Goal: Task Accomplishment & Management: Use online tool/utility

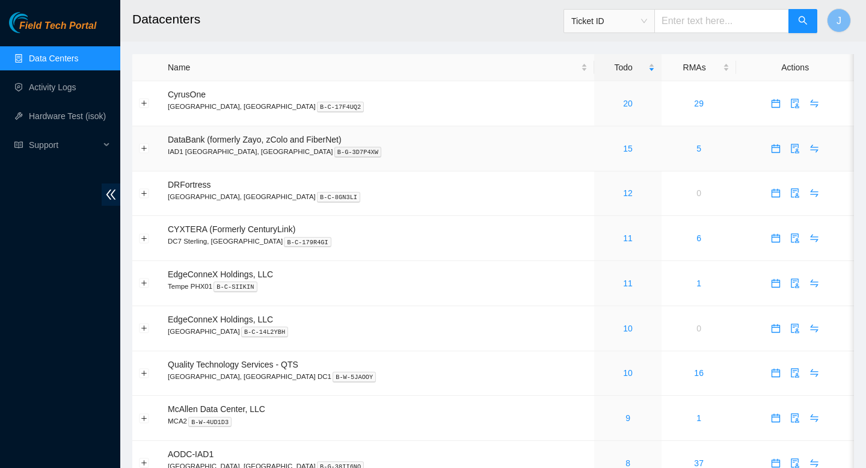
scroll to position [82, 0]
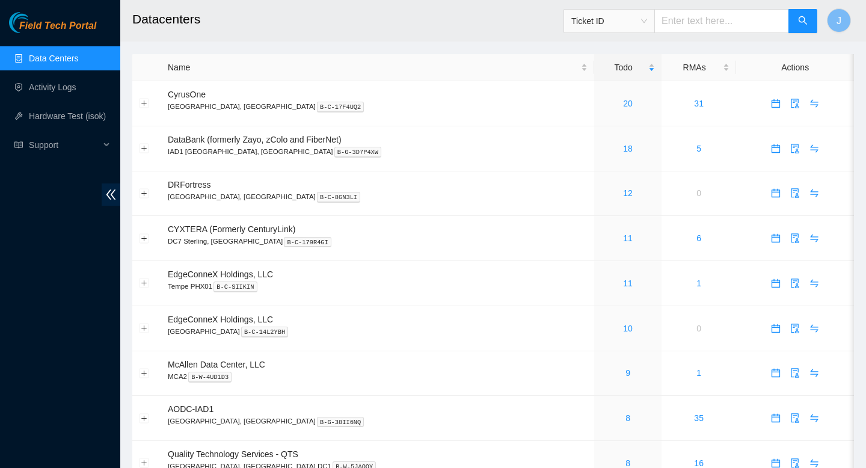
click at [647, 26] on span "Ticket ID" at bounding box center [609, 21] width 76 height 18
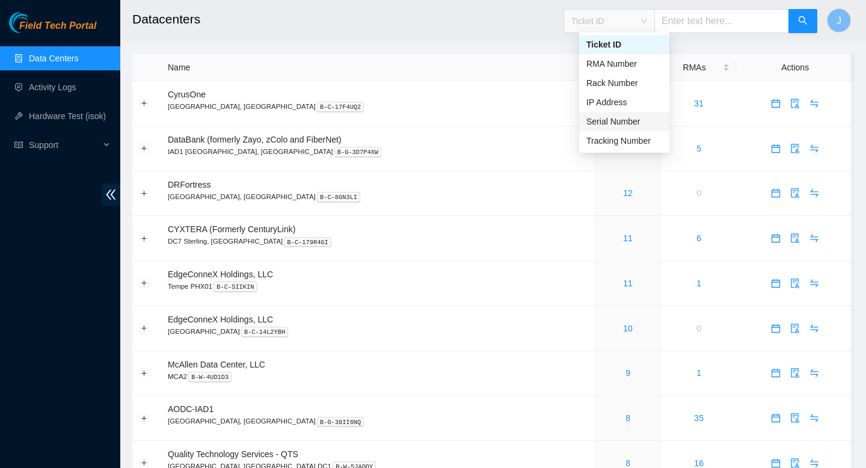
click at [614, 123] on div "Serial Number" at bounding box center [624, 121] width 76 height 13
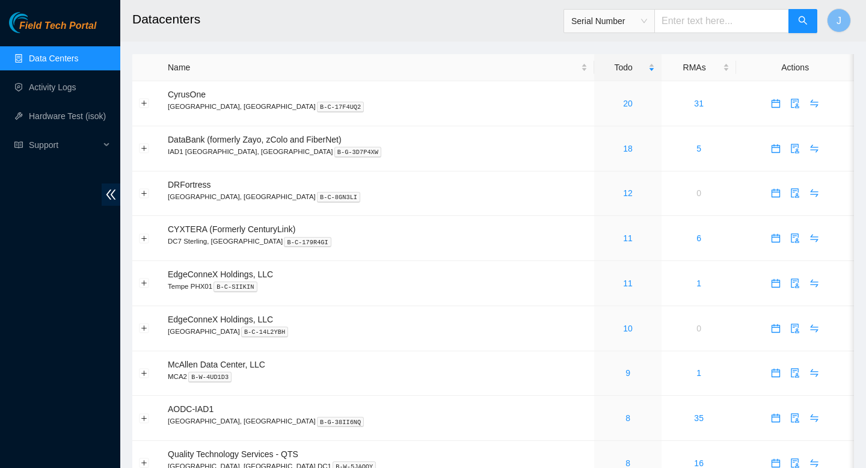
click at [691, 20] on input "text" at bounding box center [721, 21] width 135 height 24
type input "CT-4210825-00"
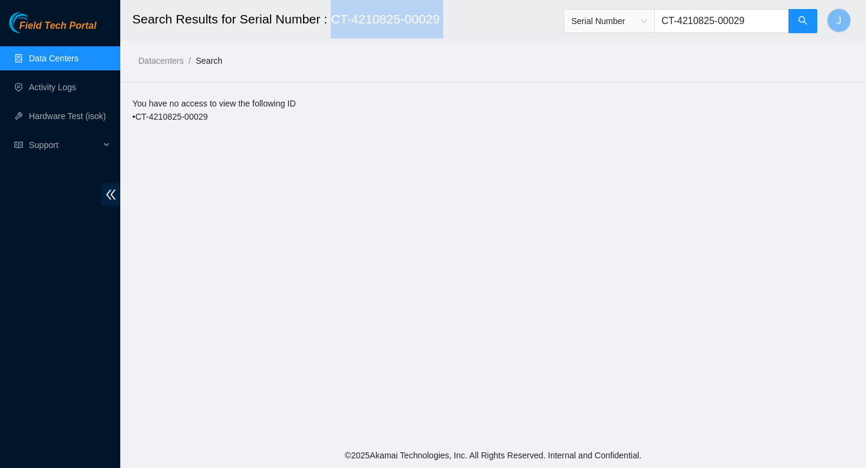
drag, startPoint x: 448, startPoint y: 19, endPoint x: 329, endPoint y: 19, distance: 119.1
click at [329, 19] on h2 "Search Results for Serial Number : CT-4210825-00029" at bounding box center [426, 19] width 589 height 38
copy h2 "CT-4210825-00029"
click at [679, 21] on input "CT-4210825-00029" at bounding box center [721, 21] width 135 height 24
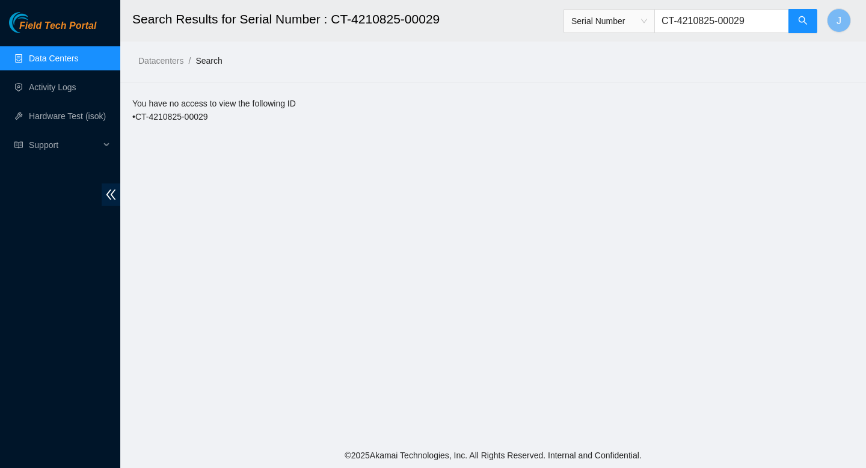
click at [679, 21] on input "CT-4210825-00029" at bounding box center [721, 21] width 135 height 24
paste input "414739612831"
click at [646, 24] on span "Serial Number" at bounding box center [609, 21] width 76 height 18
type input "414739612831"
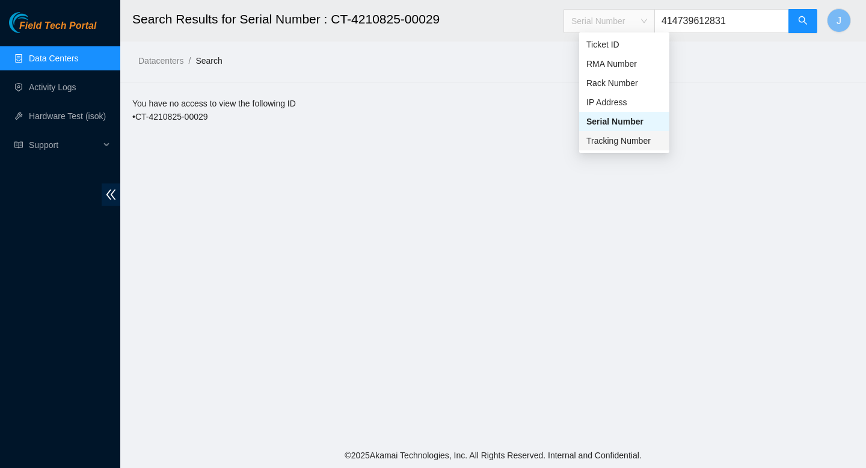
drag, startPoint x: 615, startPoint y: 146, endPoint x: 704, endPoint y: 99, distance: 101.2
click at [624, 142] on div "Tracking Number" at bounding box center [624, 140] width 76 height 13
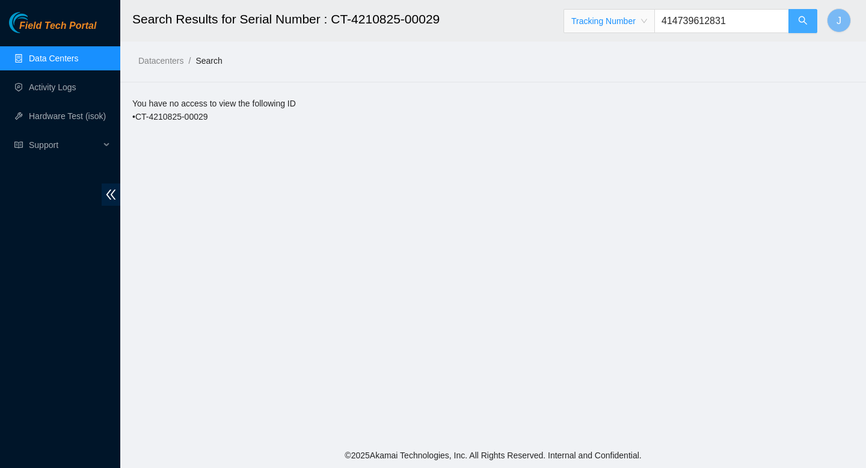
click at [799, 23] on icon "search" at bounding box center [803, 21] width 10 height 10
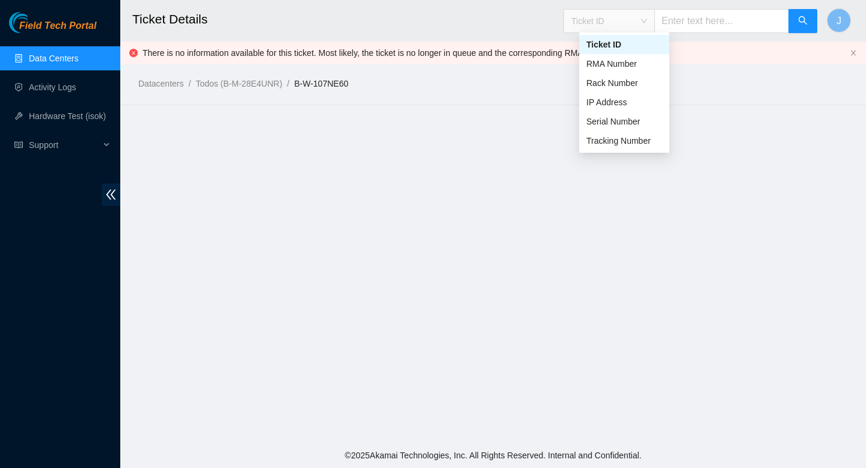
click at [629, 23] on span "Ticket ID" at bounding box center [609, 21] width 76 height 18
click at [614, 138] on div "Tracking Number" at bounding box center [624, 140] width 76 height 13
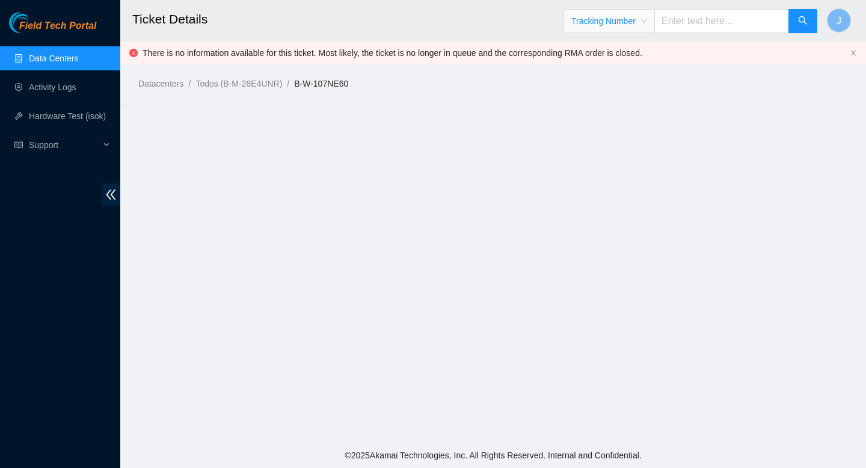
click at [724, 22] on input "text" at bounding box center [721, 21] width 135 height 24
paste input "414739612842"
type input "414739612842"
drag, startPoint x: 364, startPoint y: 85, endPoint x: 304, endPoint y: 87, distance: 60.2
click at [304, 87] on ol "Datacenters / Todos (B-M-28E4UNR) / B-W-107NE60 /" at bounding box center [408, 83] width 541 height 13
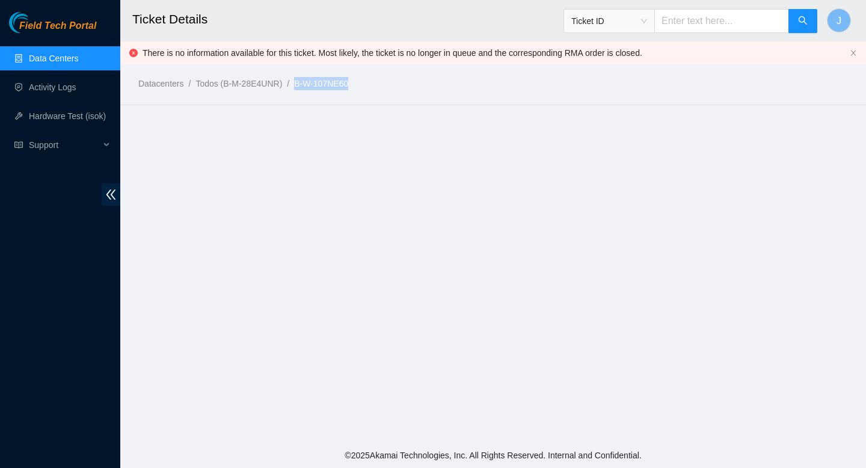
copy link "B-W-107NE60"
click at [374, 87] on ol "Datacenters / Todos (B-M-28E4UNR) / B-W-107NE60 /" at bounding box center [408, 83] width 541 height 13
drag, startPoint x: 371, startPoint y: 82, endPoint x: 301, endPoint y: 87, distance: 69.4
click at [303, 87] on ol "Datacenters / Todos (B-M-28E4UNR) / B-W-107NE60 /" at bounding box center [408, 83] width 541 height 13
copy link "B-W-107NE60"
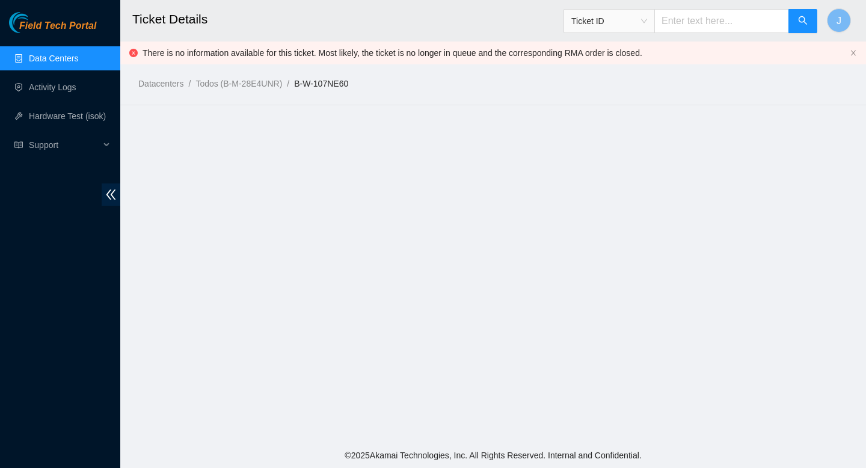
click at [713, 25] on input "text" at bounding box center [721, 21] width 135 height 24
paste input "B-W-16B0WX7"
type input "B-W-16B0WX7"
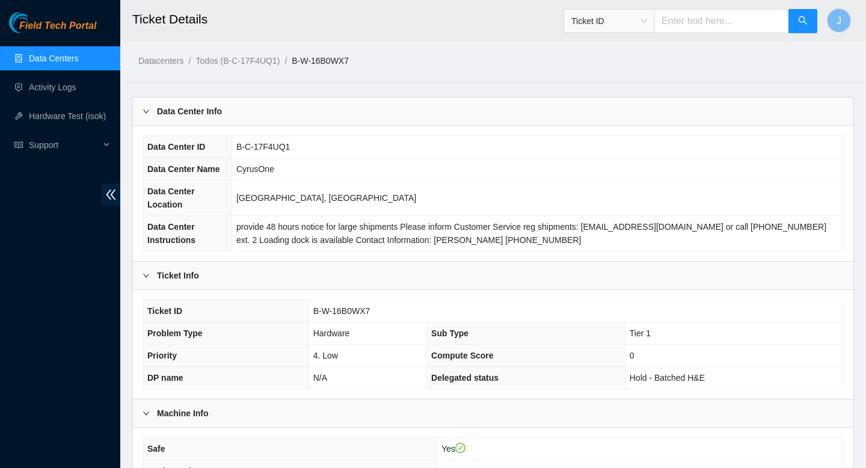
scroll to position [309, 0]
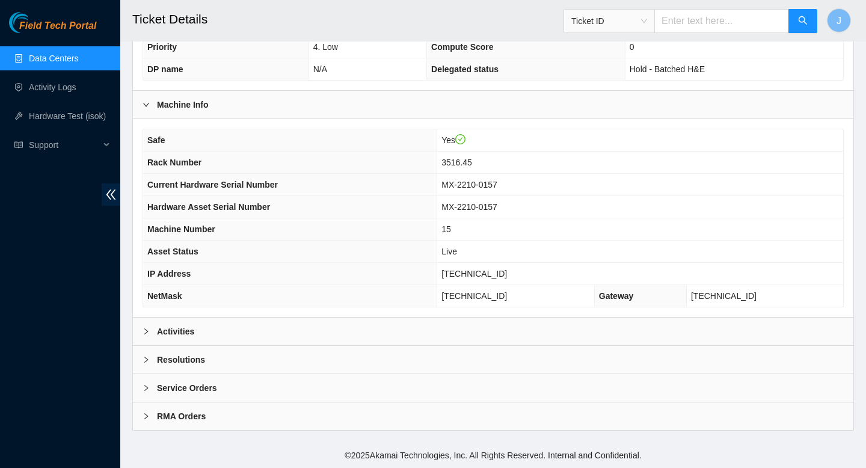
click at [322, 320] on div "Activities" at bounding box center [493, 332] width 721 height 28
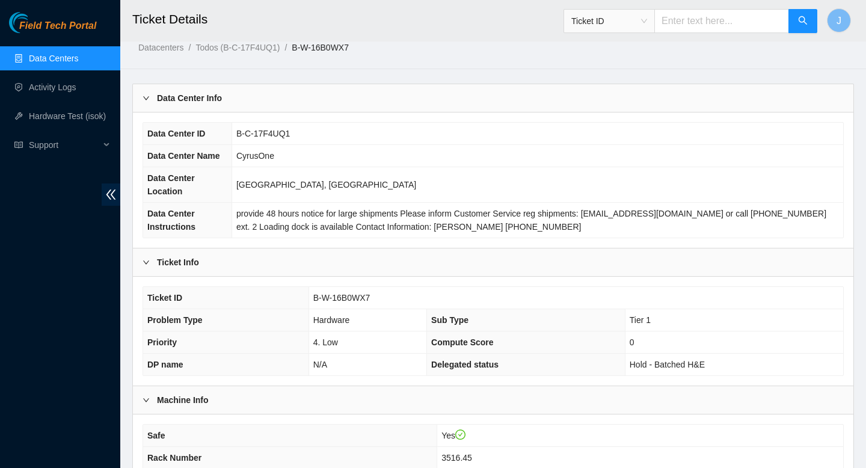
scroll to position [0, 0]
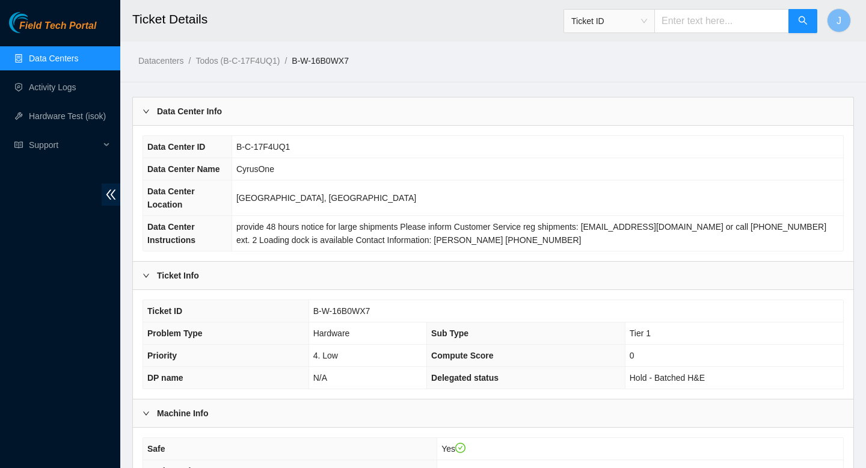
click at [700, 19] on input "text" at bounding box center [721, 21] width 135 height 24
paste input "B-V-5L4F7TF"
type input "B-V-5L4F7TF"
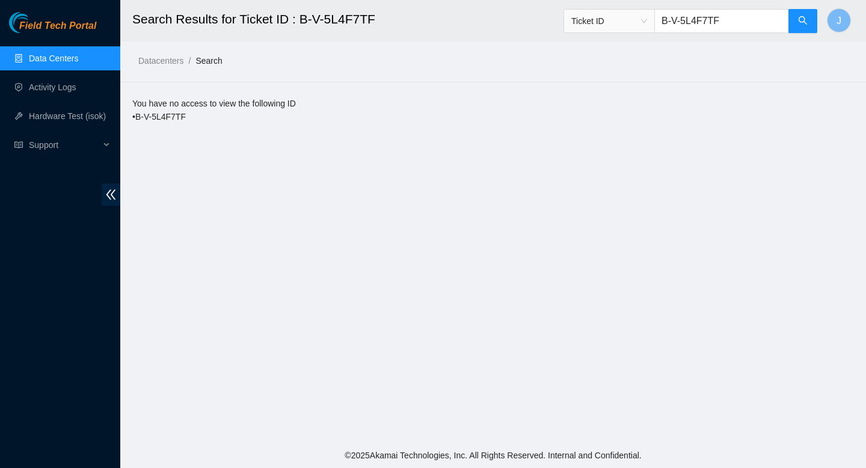
click at [64, 55] on link "Data Centers" at bounding box center [53, 59] width 49 height 10
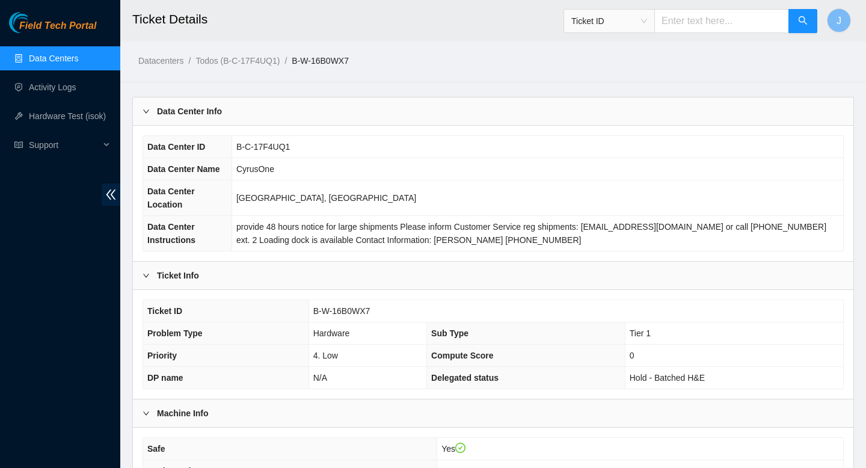
scroll to position [1096, 0]
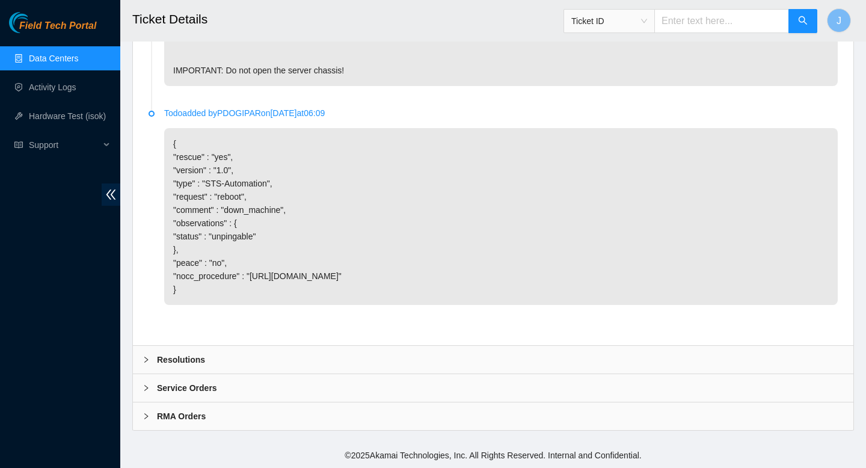
click at [60, 61] on link "Data Centers" at bounding box center [53, 59] width 49 height 10
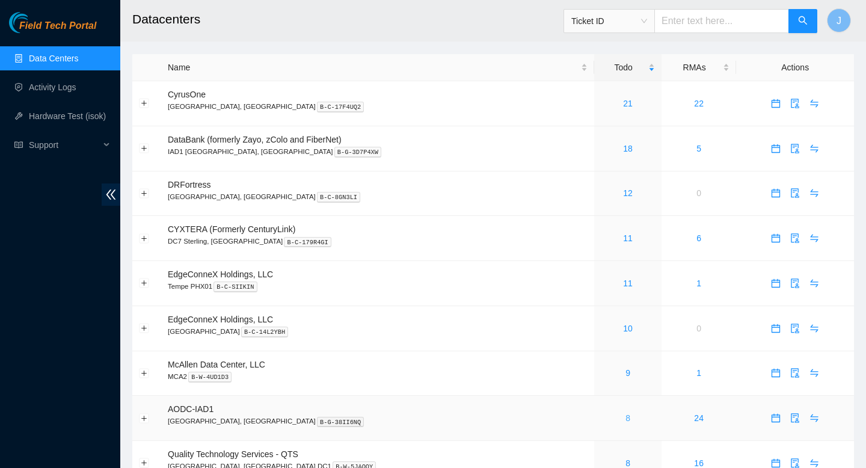
click at [626, 422] on link "8" at bounding box center [628, 418] width 5 height 10
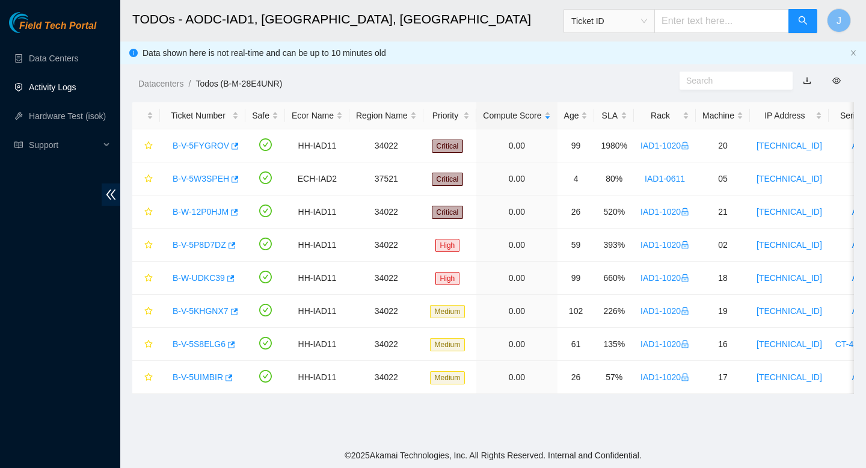
click at [49, 87] on link "Activity Logs" at bounding box center [53, 87] width 48 height 10
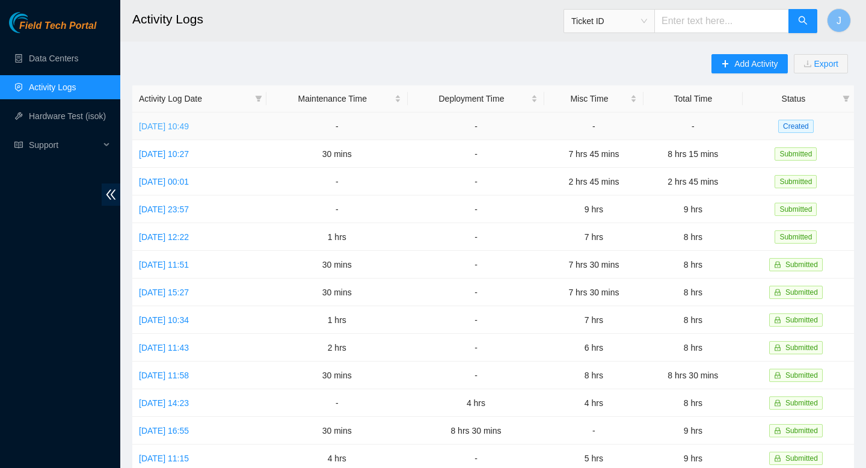
click at [189, 123] on link "Mon, 06 Oct 2025 10:49" at bounding box center [164, 127] width 50 height 10
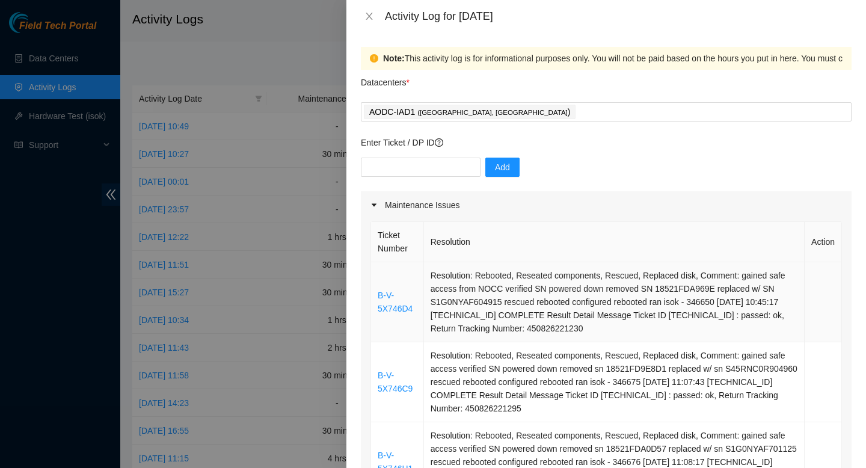
drag, startPoint x: 650, startPoint y: 366, endPoint x: 375, endPoint y: 278, distance: 288.8
click at [375, 278] on tbody "B-V-5X746D4 Resolution: Rebooted, Reseated components, Rescued, Replaced disk, …" at bounding box center [606, 462] width 471 height 400
copy tbody "B-V-5X746D4 Resolution: Rebooted, Reseated components, Rescued, Replaced disk, …"
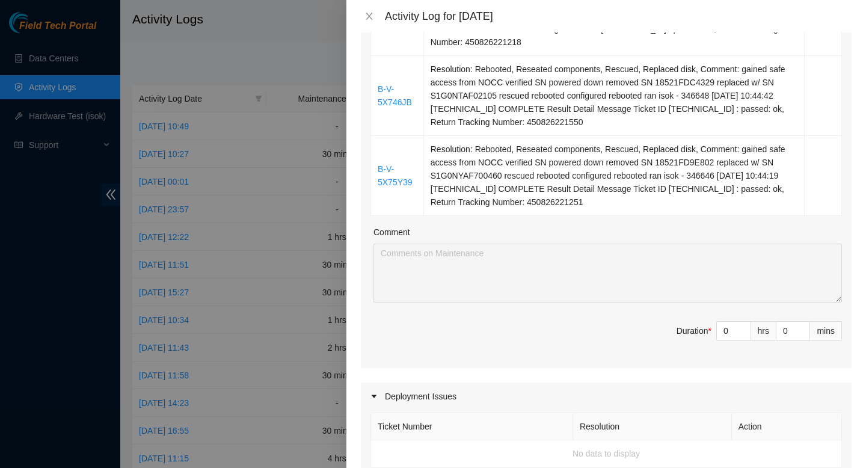
scroll to position [445, 0]
click at [727, 334] on input "0" at bounding box center [734, 332] width 34 height 18
type input "03"
type input "3"
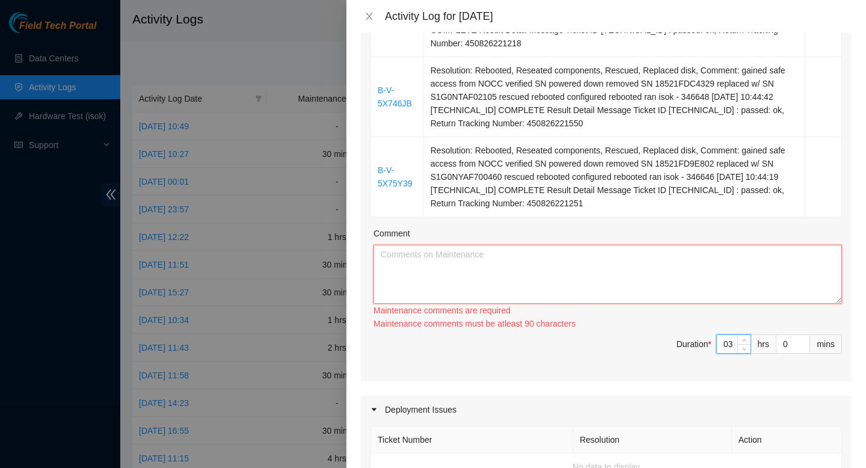
type input "3"
click at [644, 291] on textarea "Comment" at bounding box center [608, 274] width 469 height 59
paste textarea "B-V-5X746D4 Resolution: Rebooted, Reseated components, Rescued, Replaced disk, …"
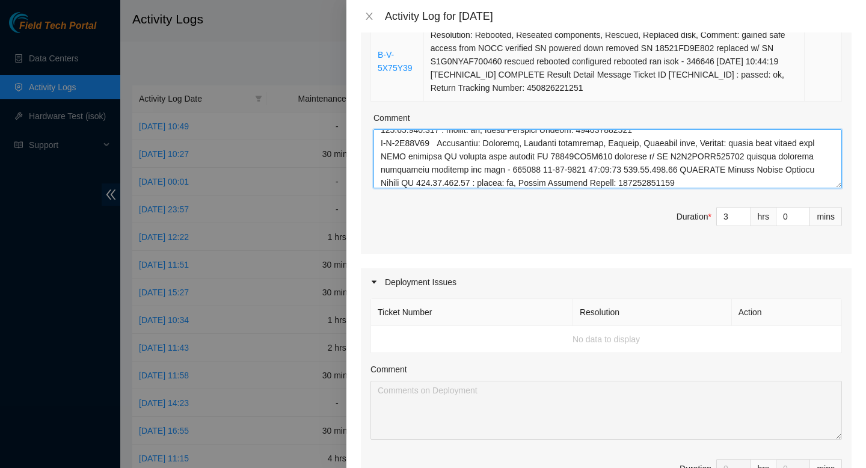
scroll to position [913, 0]
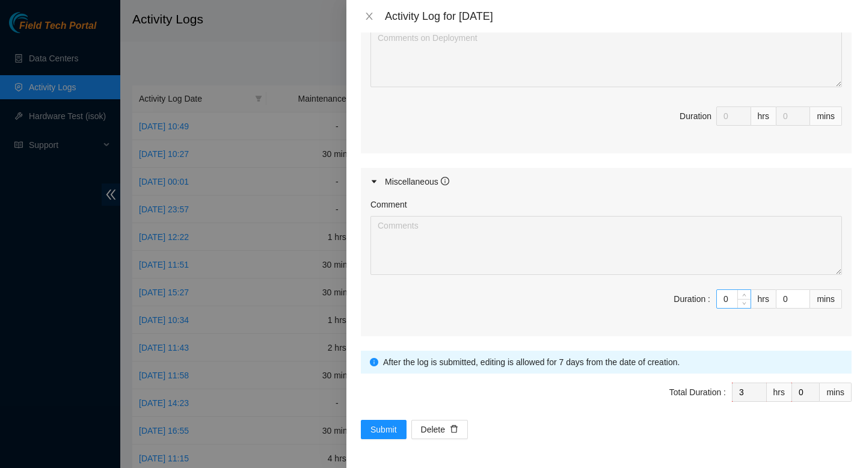
type textarea "B-V-5X746D4 Resolution: Rebooted, Reseated components, Rescued, Replaced disk, …"
click at [734, 302] on input "0" at bounding box center [734, 299] width 34 height 18
type input "05"
type input "8"
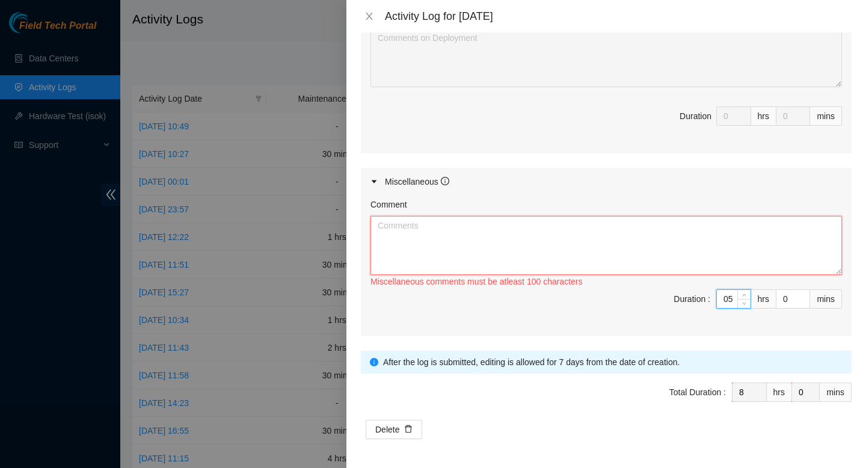
type input "5"
click at [603, 252] on textarea "Comment" at bounding box center [607, 245] width 472 height 59
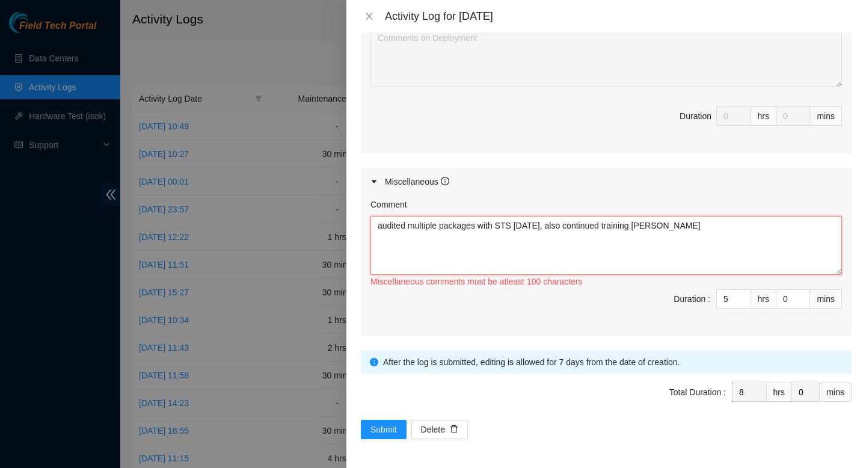
paste textarea "Conversation opened. 10 messages. All messages read. Skip to content Using Gmai…"
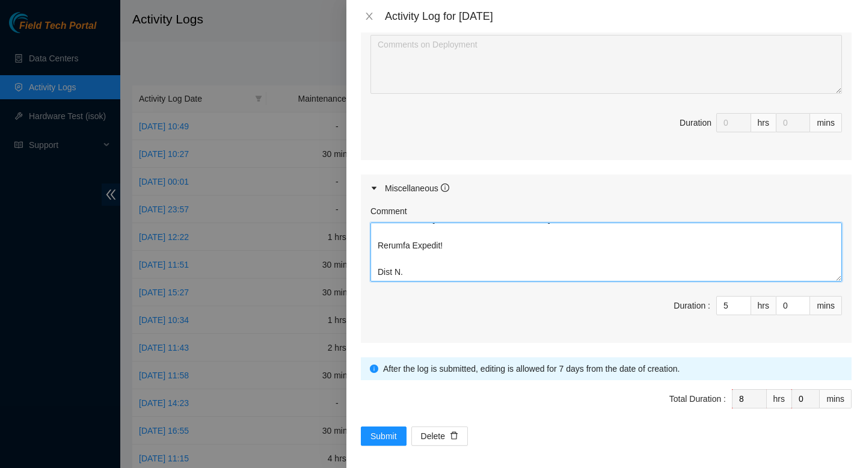
type textarea "audited multiple packages with STS today, also continued training celeste Conve…"
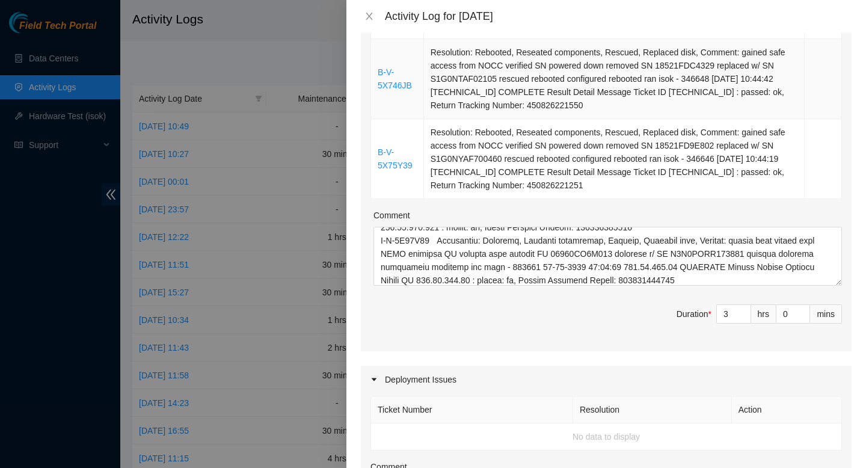
scroll to position [464, 0]
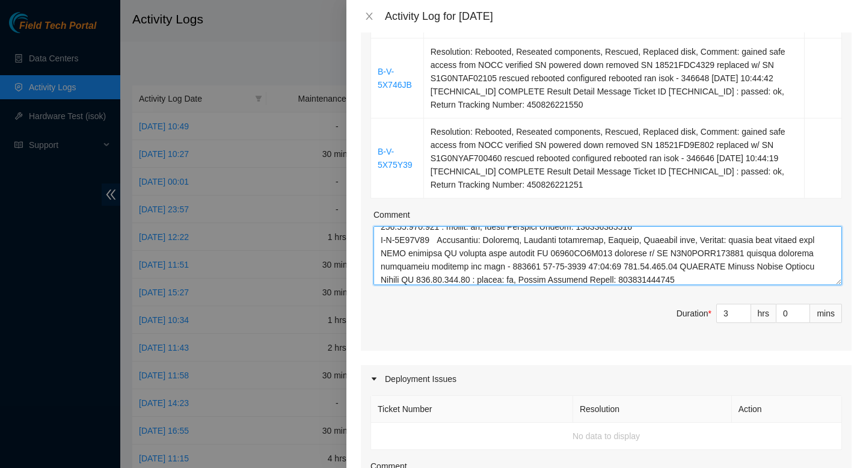
click at [751, 279] on textarea "Comment" at bounding box center [608, 255] width 469 height 59
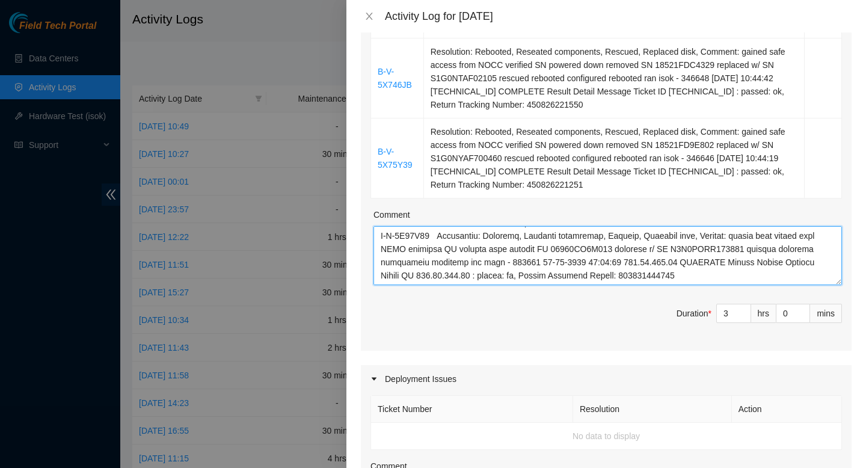
scroll to position [234, 0]
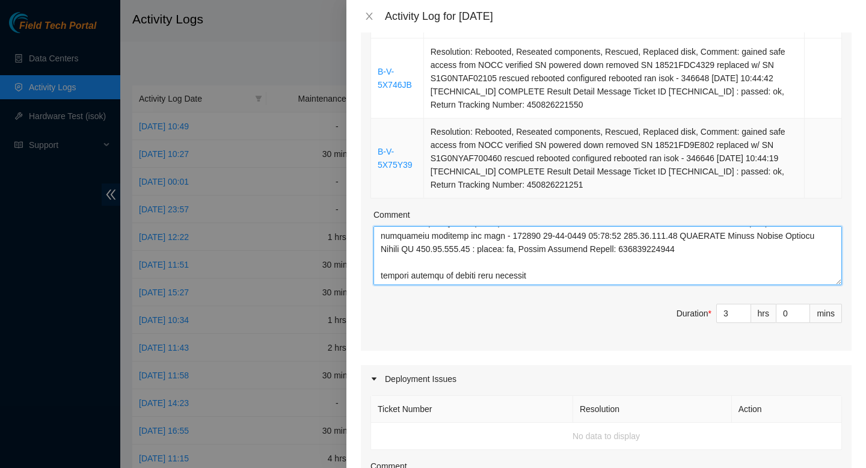
paste textarea "B-W-15XVGI7 Resolution: Rebooted, Rescued, Replaced disk, Comment: verified SN …"
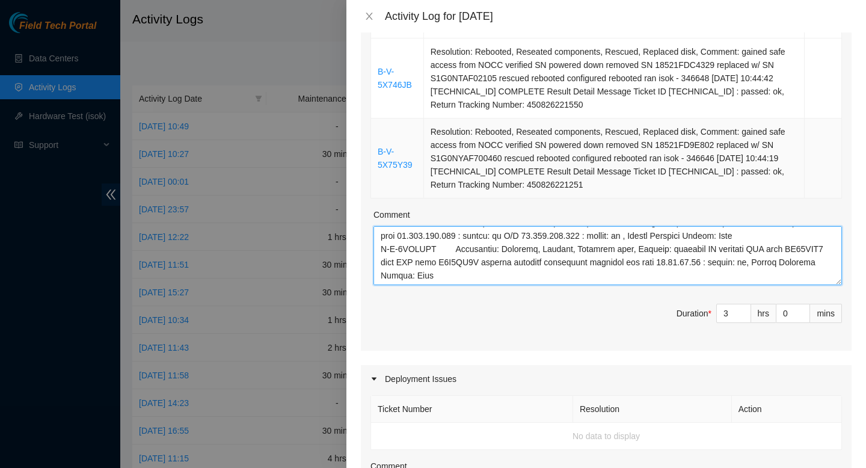
scroll to position [913, 0]
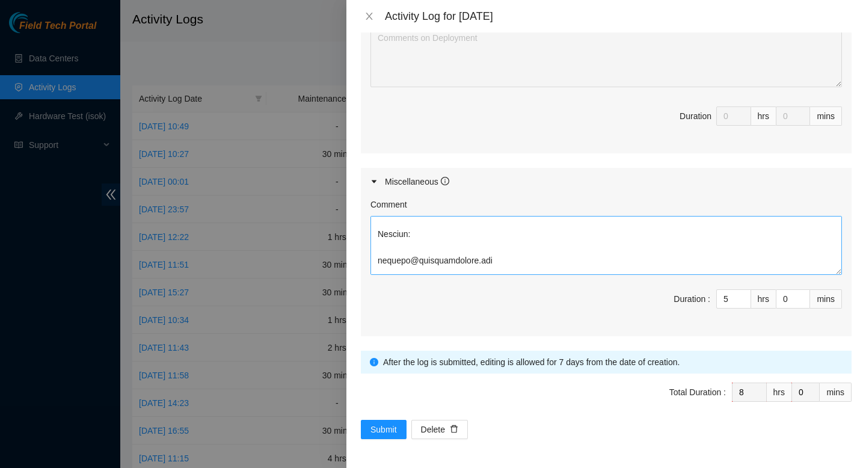
type textarea "B-V-5X746D4 Resolution: Rebooted, Reseated components, Rescued, Replaced disk, …"
click at [511, 254] on textarea "Comment" at bounding box center [607, 245] width 472 height 59
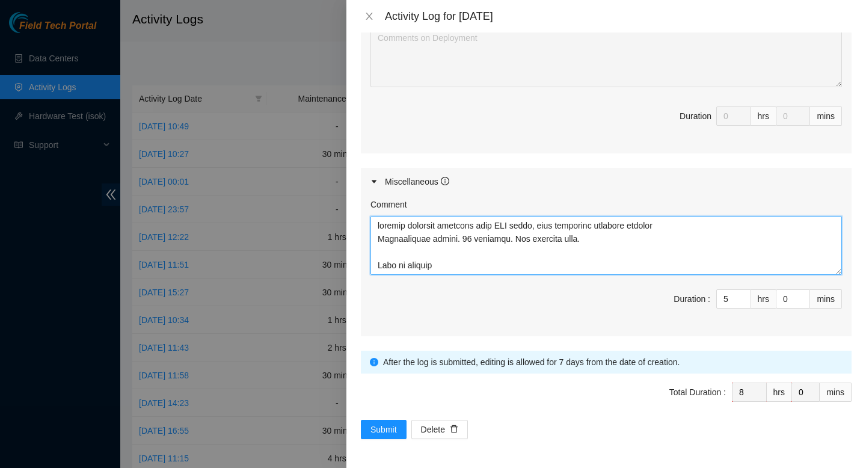
click at [676, 229] on textarea "Comment" at bounding box center [607, 245] width 472 height 59
paste textarea "B-W-15XVGI7 Resolution: Rebooted, Rescued, Replaced disk, Comment: verified SN …"
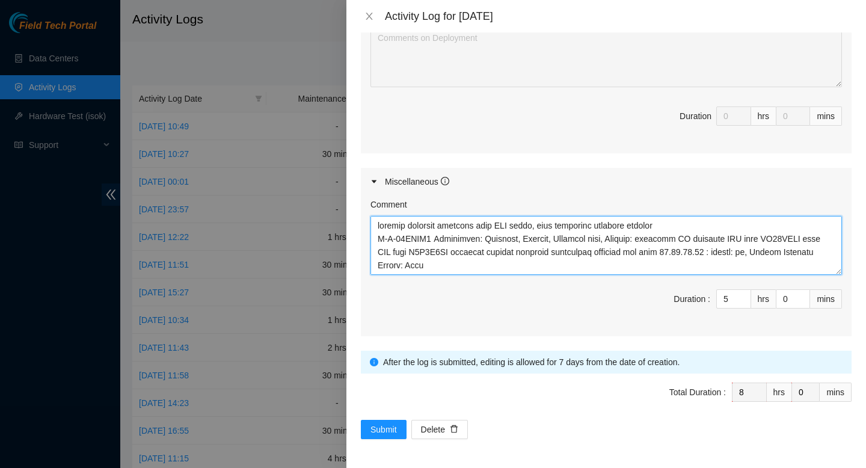
scroll to position [816, 0]
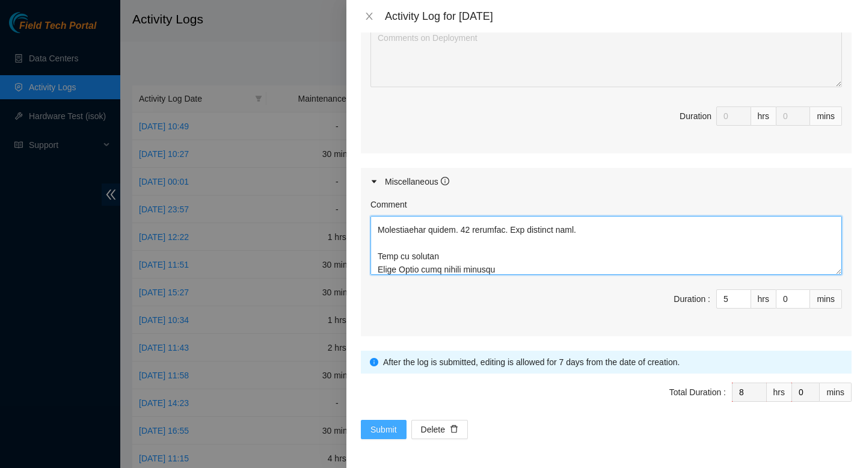
type textarea "audited multiple packages with STS today, also continued training celeste B-W-1…"
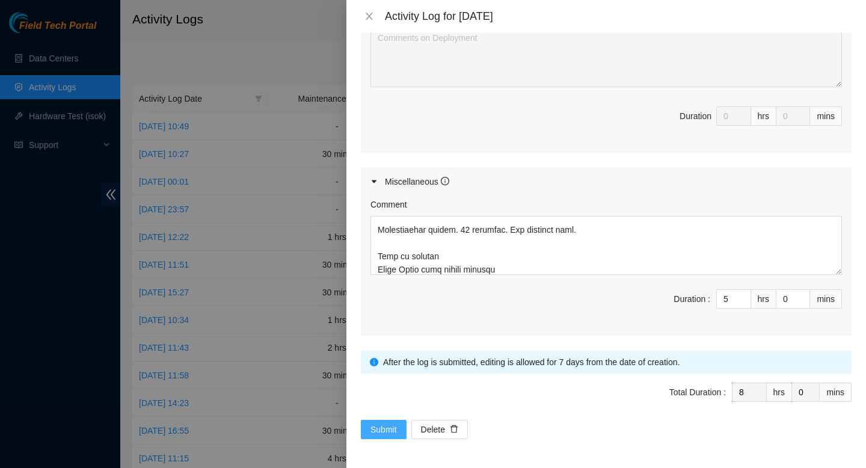
click at [366, 435] on button "Submit" at bounding box center [384, 429] width 46 height 19
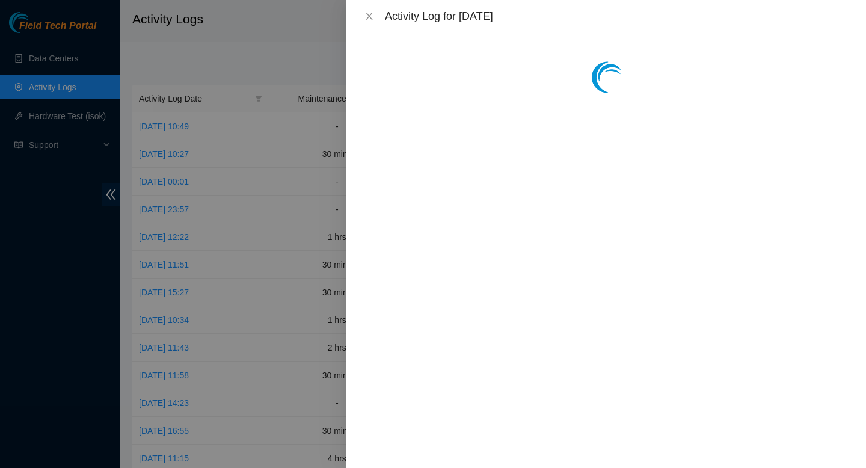
scroll to position [0, 0]
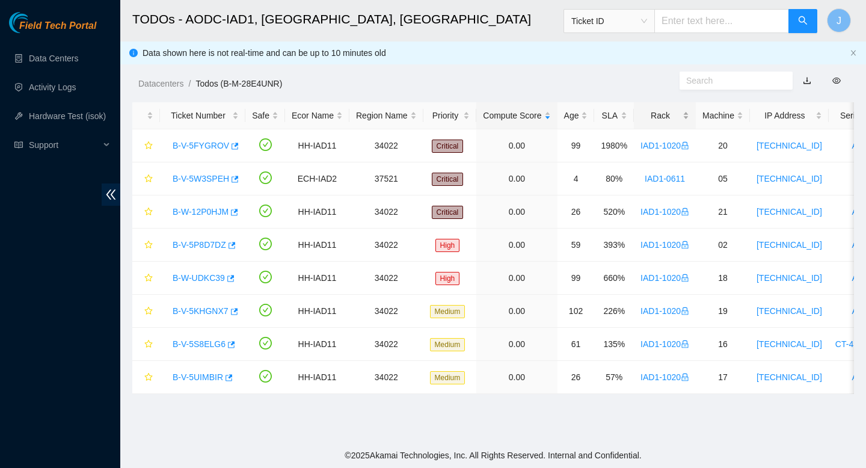
click at [689, 116] on div "Rack" at bounding box center [665, 115] width 49 height 13
drag, startPoint x: 822, startPoint y: 433, endPoint x: 820, endPoint y: 448, distance: 15.1
click at [820, 448] on footer "© 2025 Akamai Technologies, Inc. All Rights Reserved. Internal and Confidential." at bounding box center [493, 455] width 746 height 25
